Goal: Information Seeking & Learning: Find specific fact

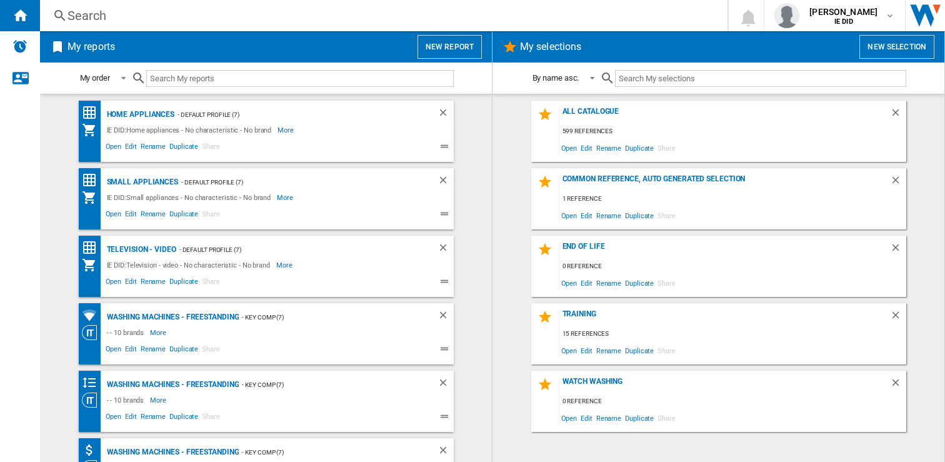
click at [176, 17] on div "Search" at bounding box center [382, 16] width 628 height 18
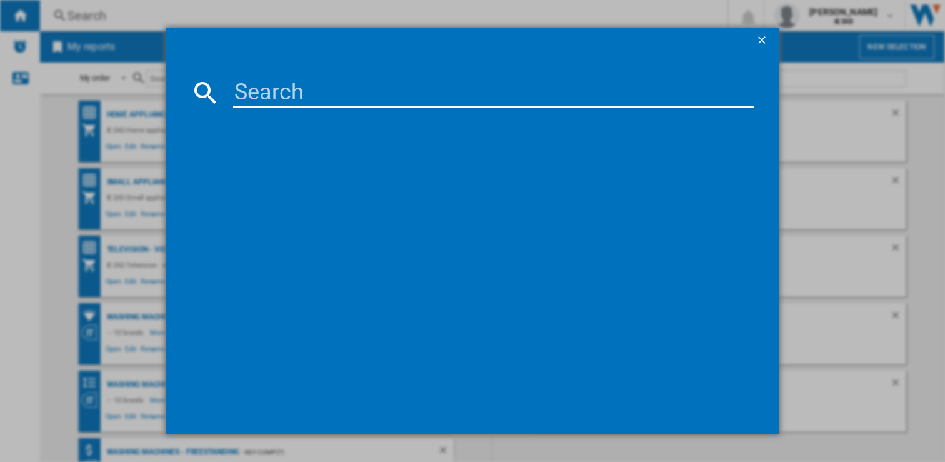
click at [251, 83] on input at bounding box center [494, 93] width 522 height 30
paste input "T2080GA1"
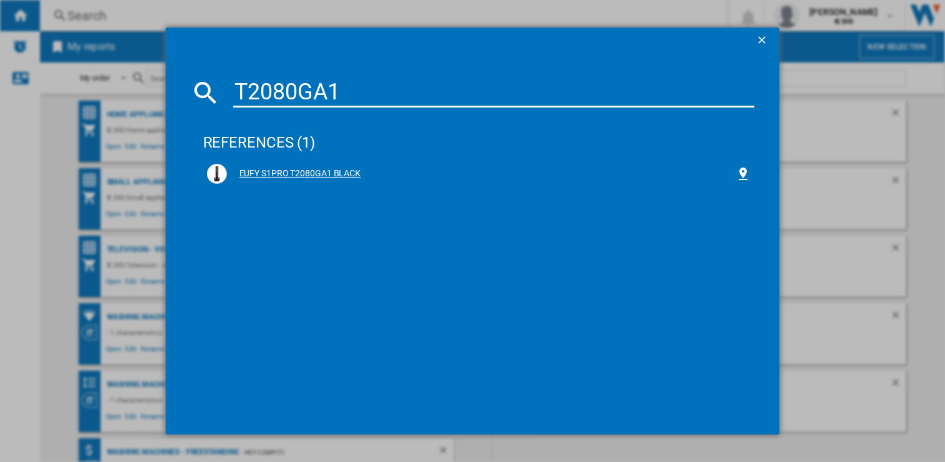
type input "T2080GA1"
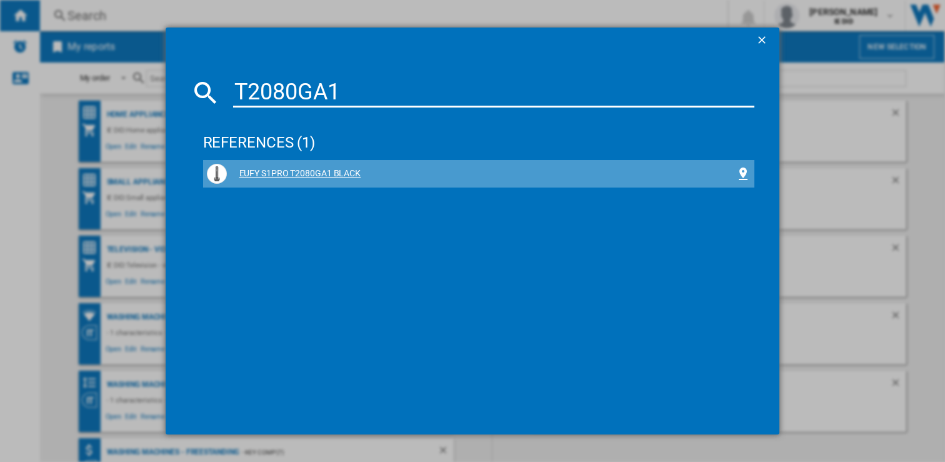
click at [305, 173] on div "EUFY S1PRO T2080GA1 BLACK" at bounding box center [481, 174] width 509 height 13
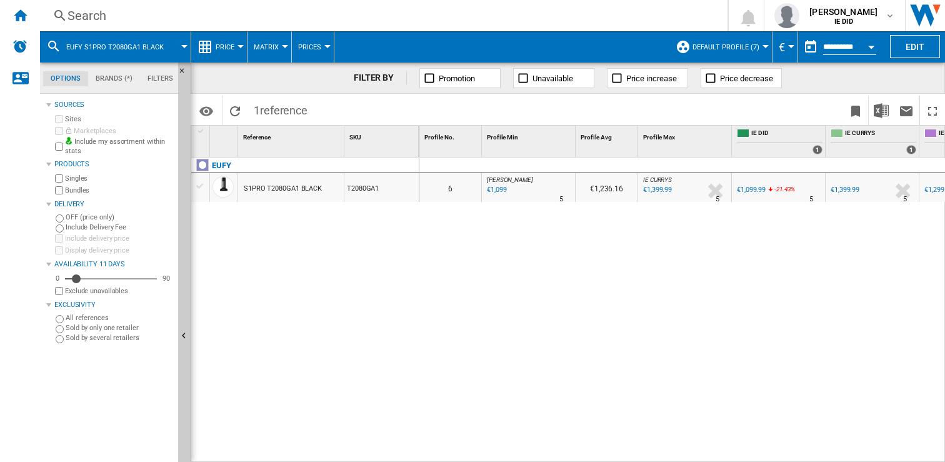
click at [493, 191] on div "€1,099" at bounding box center [495, 190] width 21 height 13
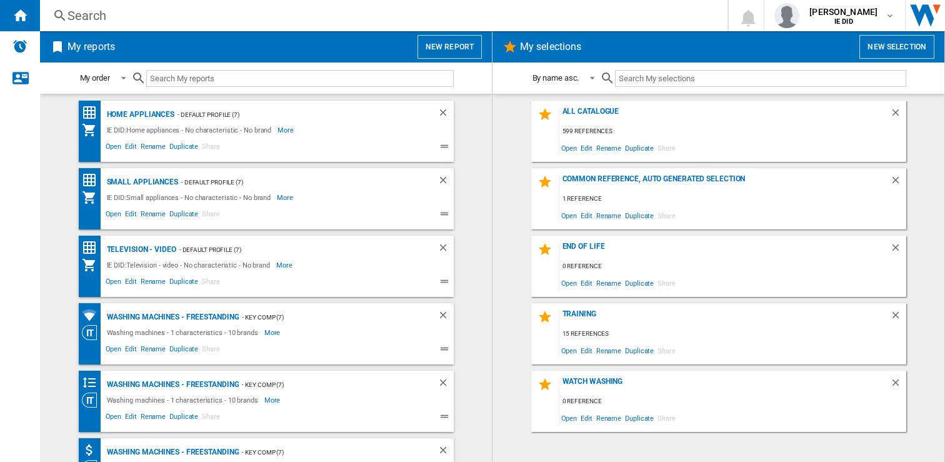
click at [217, 19] on div "Search" at bounding box center [382, 16] width 628 height 18
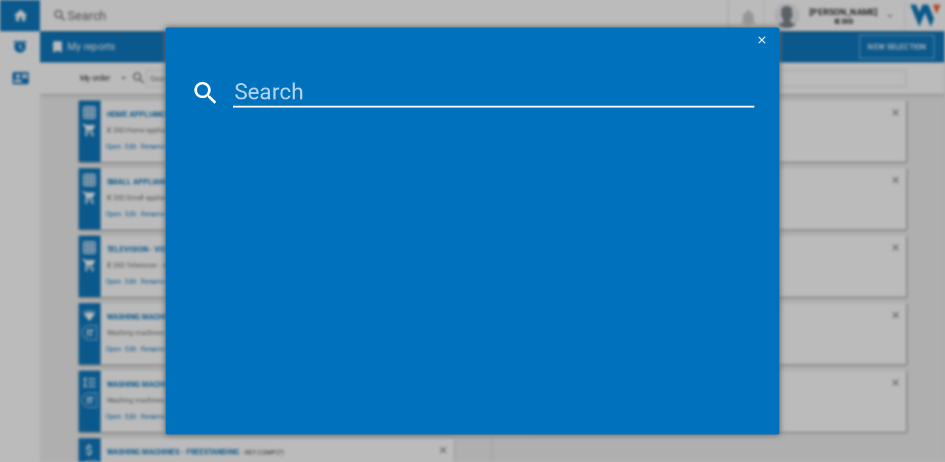
click at [248, 98] on input at bounding box center [494, 93] width 522 height 30
paste input "WASHG1"
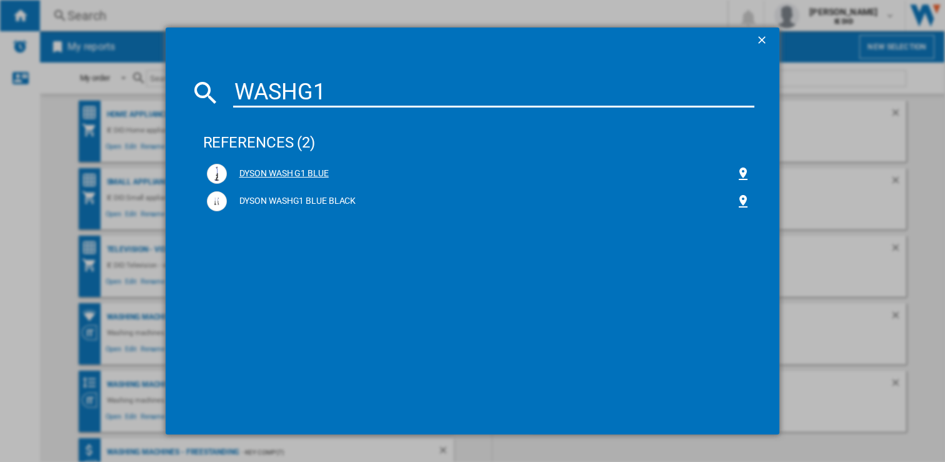
type input "WASHG1"
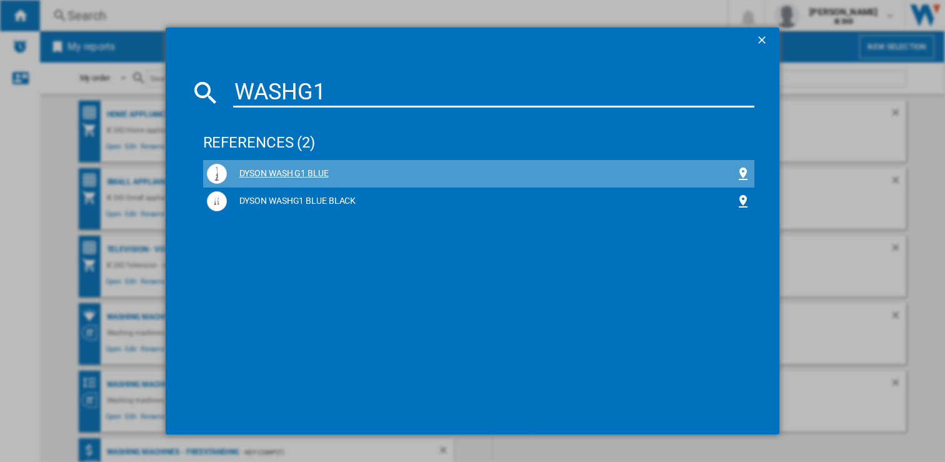
click at [306, 177] on div "DYSON WASH G1 BLUE" at bounding box center [481, 174] width 509 height 13
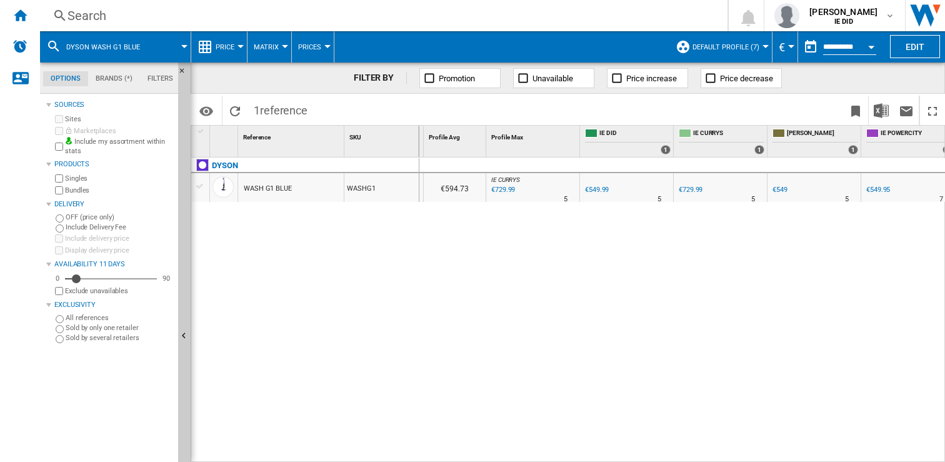
scroll to position [0, 161]
click at [770, 190] on div "€549" at bounding box center [770, 190] width 15 height 8
click at [281, 20] on div "Search" at bounding box center [382, 16] width 628 height 18
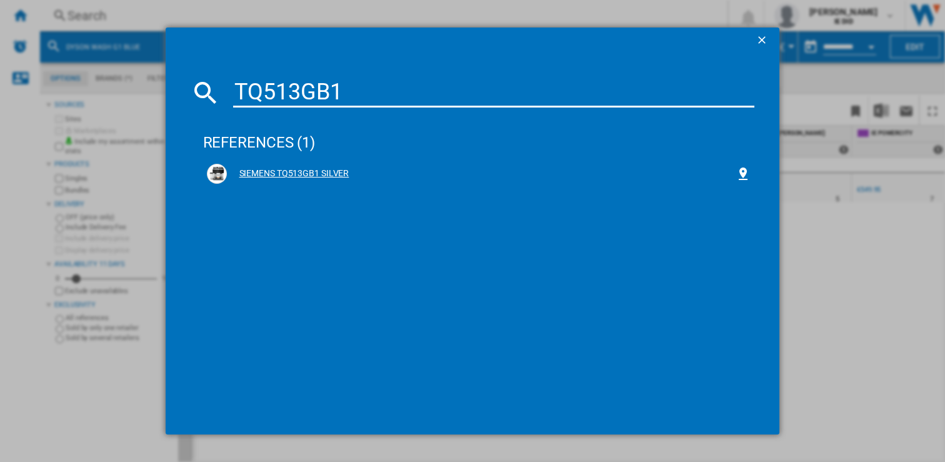
type input "TQ513GB1"
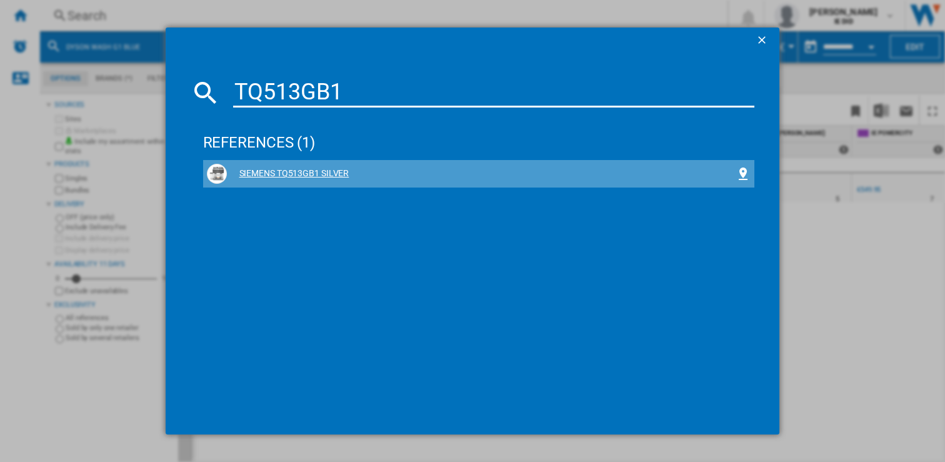
click at [326, 174] on div "SIEMENS TQ513GB1 SILVER" at bounding box center [481, 174] width 509 height 13
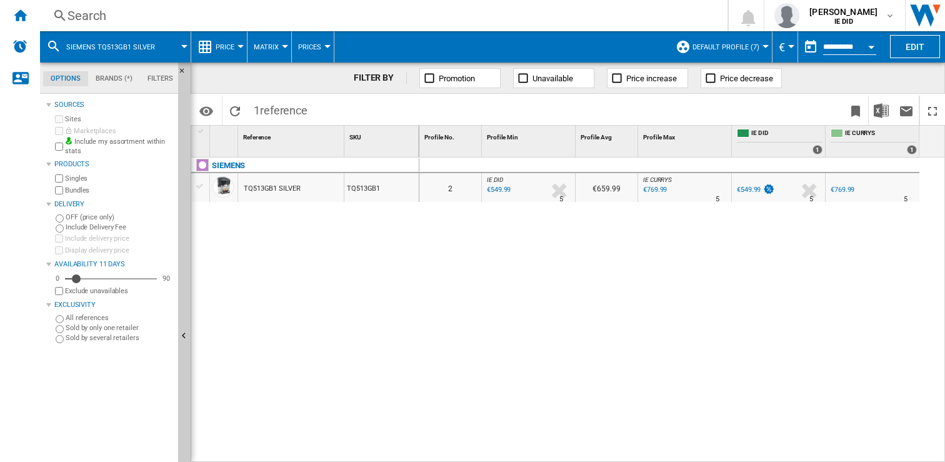
click at [360, 17] on div "Search" at bounding box center [382, 16] width 628 height 18
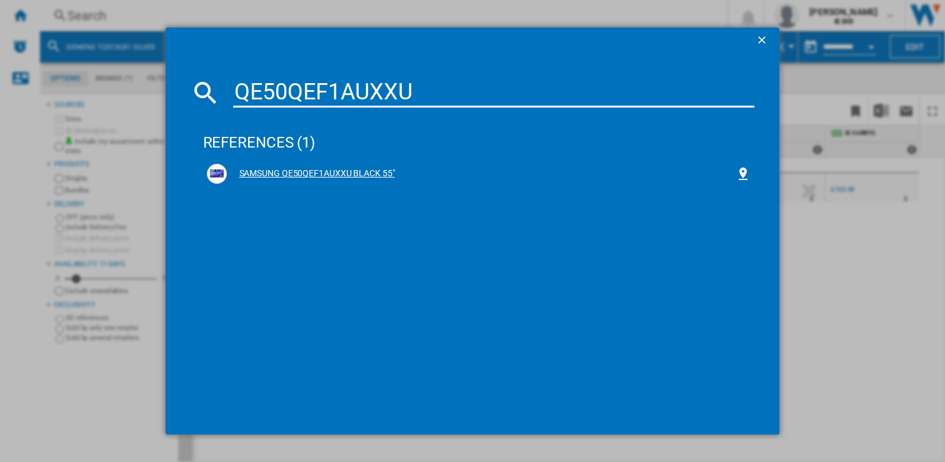
type input "QE50QEF1AUXXU"
click at [366, 172] on div "SAMSUNG QE50QEF1AUXXU BLACK 55"" at bounding box center [481, 174] width 509 height 13
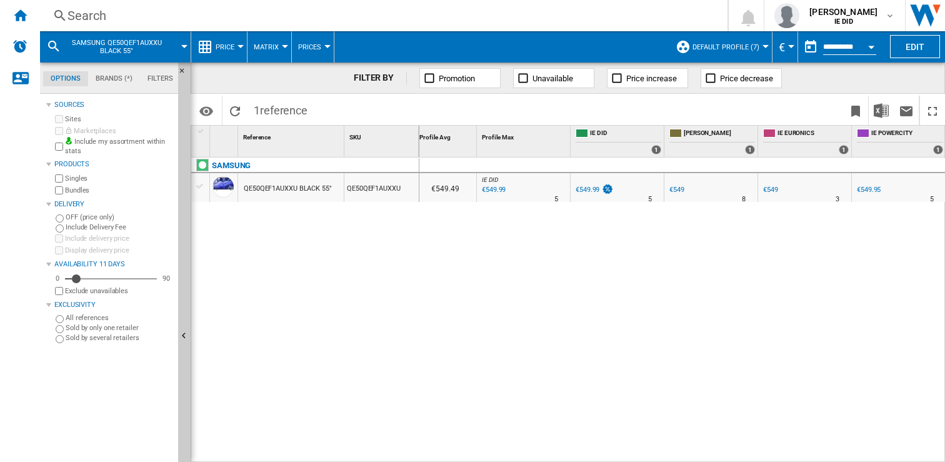
scroll to position [0, 158]
click at [680, 188] on div "€549" at bounding box center [680, 190] width 15 height 8
click at [299, 21] on div "Search" at bounding box center [382, 16] width 628 height 18
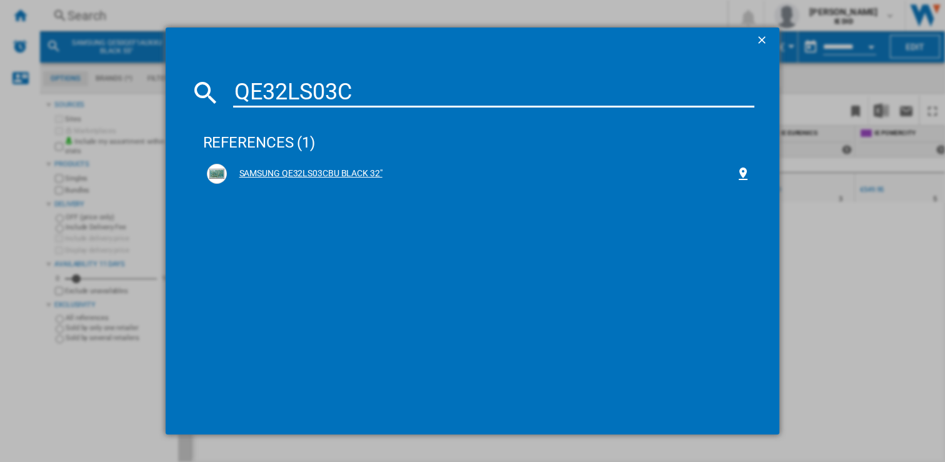
type input "QE32LS03C"
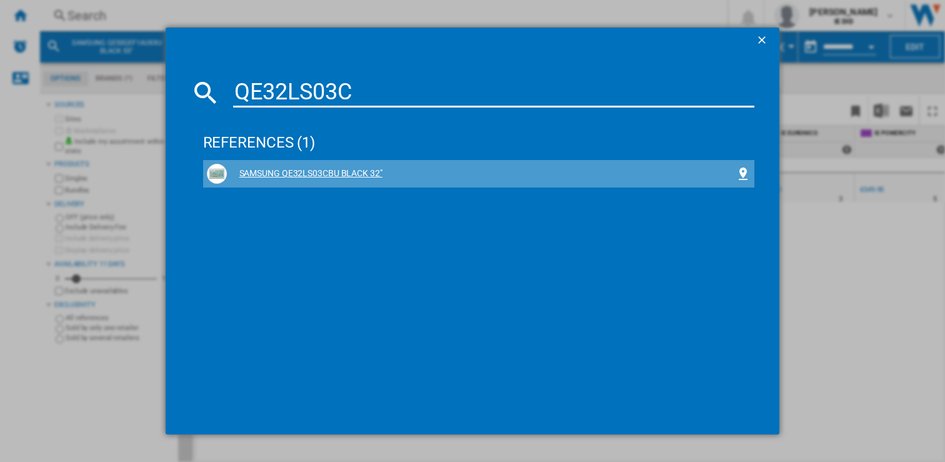
click at [328, 174] on div "SAMSUNG QE32LS03CBU BLACK 32"" at bounding box center [481, 174] width 509 height 13
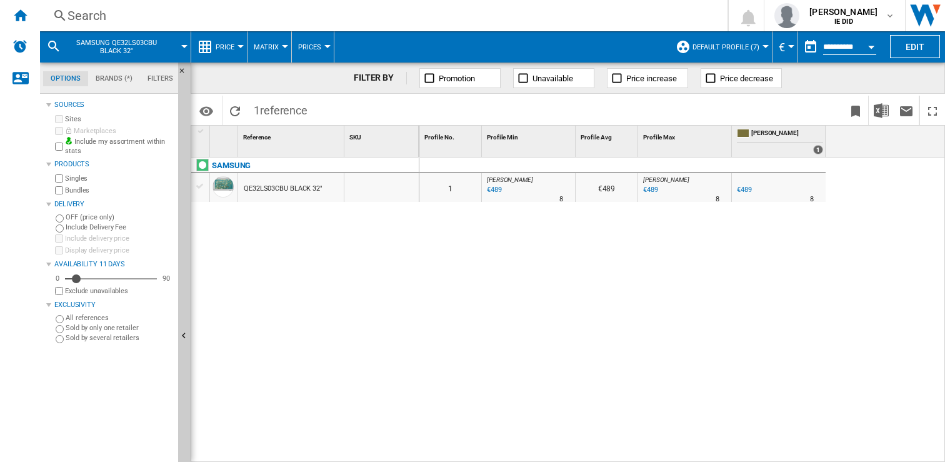
click at [498, 190] on div "€489" at bounding box center [493, 190] width 17 height 13
